Goal: Task Accomplishment & Management: Complete application form

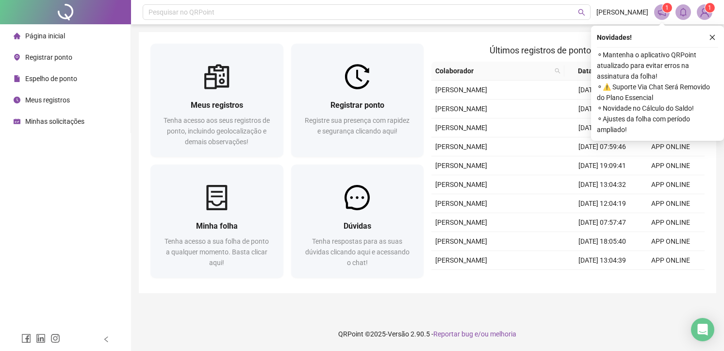
click at [60, 54] on span "Registrar ponto" at bounding box center [48, 57] width 47 height 8
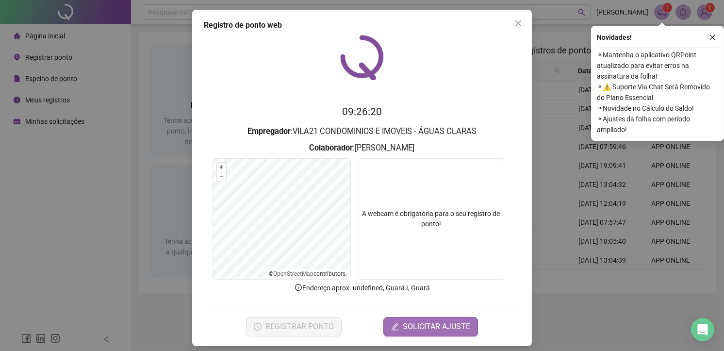
click at [411, 330] on span "SOLICITAR AJUSTE" at bounding box center [436, 327] width 67 height 12
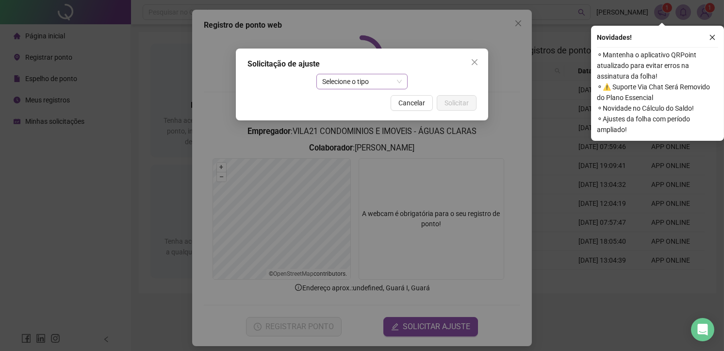
click at [345, 80] on body "Página inicial Registrar ponto Espelho de ponto Meus registros Minhas solicitaç…" at bounding box center [362, 175] width 724 height 351
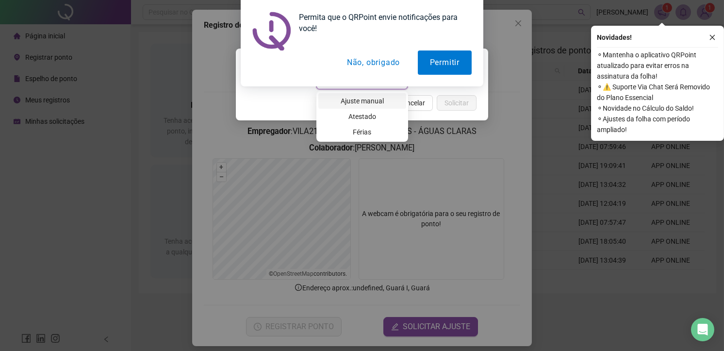
click at [354, 100] on div "Ajuste manual" at bounding box center [362, 101] width 76 height 11
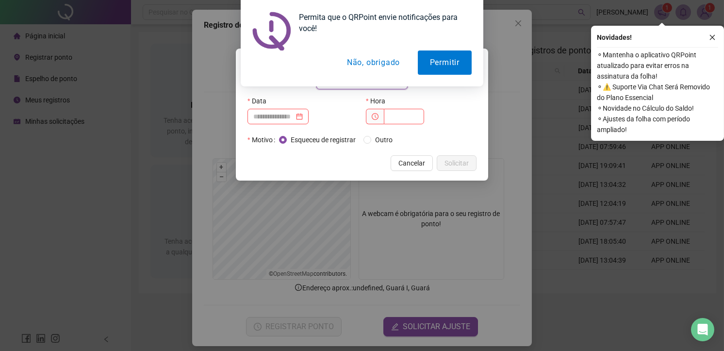
click at [383, 65] on button "Não, obrigado" at bounding box center [373, 63] width 77 height 24
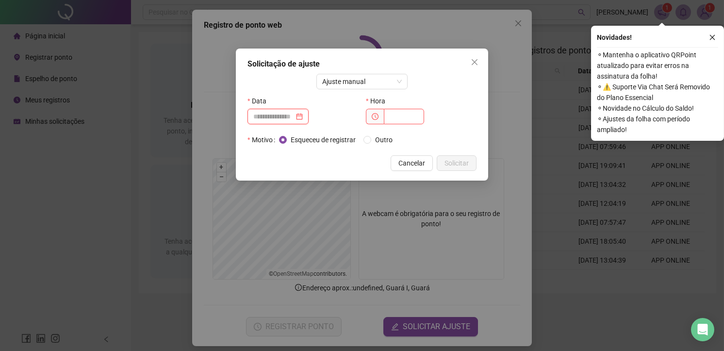
click at [273, 112] on input at bounding box center [273, 116] width 41 height 11
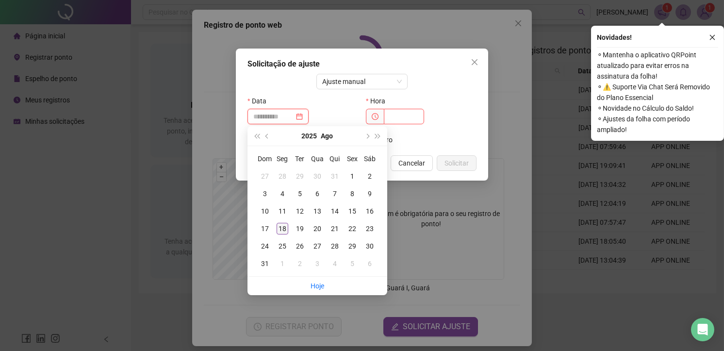
type input "**********"
drag, startPoint x: 283, startPoint y: 231, endPoint x: 299, endPoint y: 228, distance: 16.3
click at [283, 230] on div "18" at bounding box center [283, 229] width 12 height 12
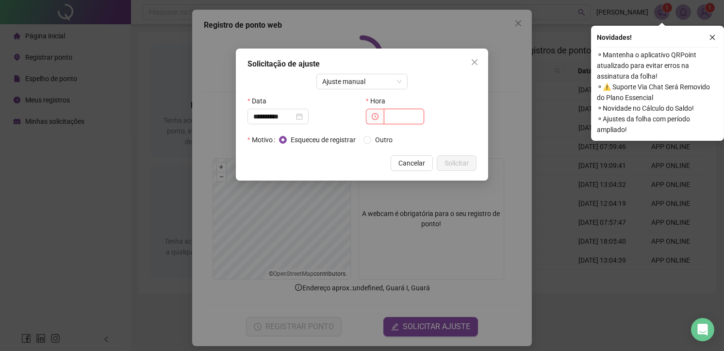
click at [405, 118] on input "text" at bounding box center [404, 117] width 40 height 16
type input "*****"
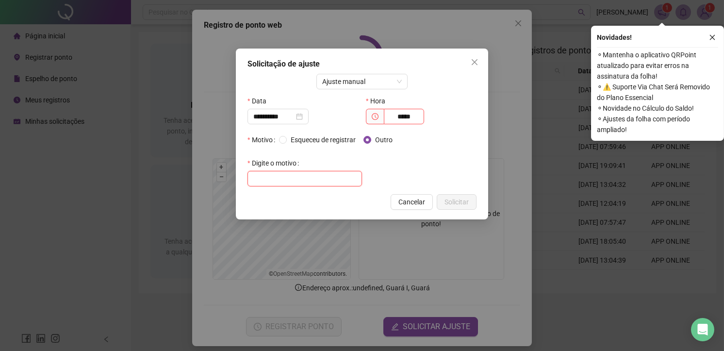
click at [307, 179] on input "text" at bounding box center [305, 179] width 115 height 16
type input "**********"
click at [454, 204] on span "Solicitar" at bounding box center [457, 202] width 24 height 11
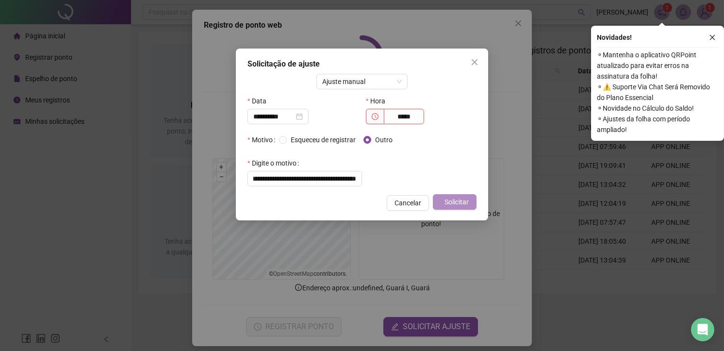
scroll to position [0, 0]
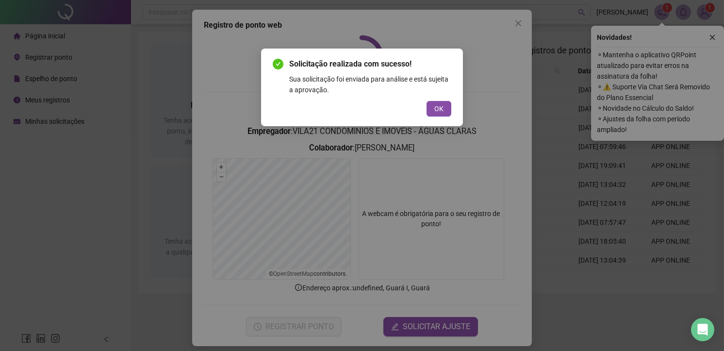
drag, startPoint x: 439, startPoint y: 106, endPoint x: 475, endPoint y: 97, distance: 37.1
click at [439, 105] on span "OK" at bounding box center [439, 108] width 9 height 11
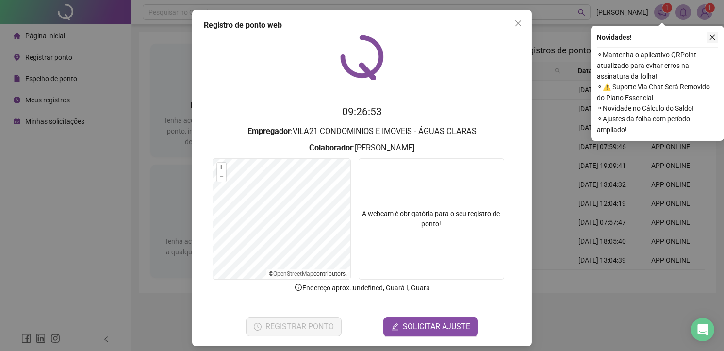
click at [713, 37] on icon "close" at bounding box center [712, 37] width 5 height 5
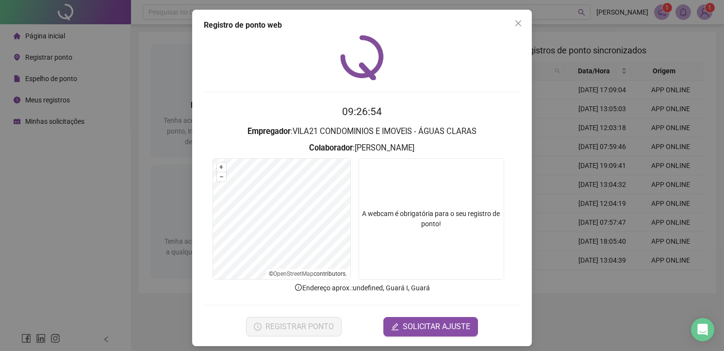
drag, startPoint x: 515, startPoint y: 21, endPoint x: 512, endPoint y: 28, distance: 7.4
click at [515, 23] on icon "close" at bounding box center [519, 23] width 8 height 8
